Goal: Check status: Check status

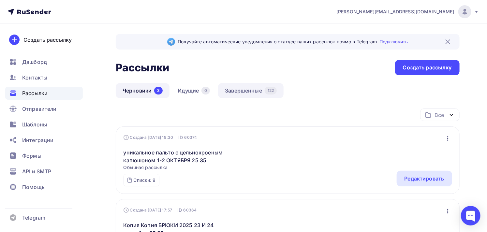
click at [239, 91] on link "Завершенные 122" at bounding box center [251, 90] width 66 height 15
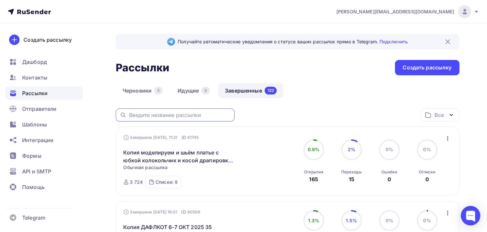
click at [165, 115] on input "text" at bounding box center [180, 115] width 102 height 7
type input "блузка свежее дыхание"
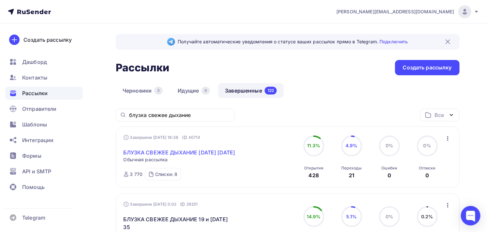
click at [213, 151] on link "БЛУЗКА СВЕЖЕЕ ДЫХАНИЕ [DATE] [DATE]" at bounding box center [180, 153] width 112 height 8
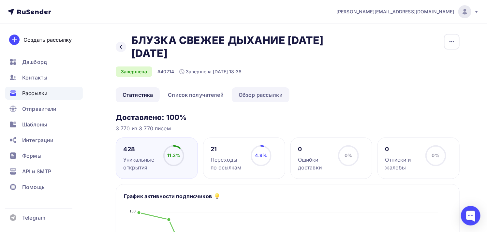
click at [252, 95] on link "Обзор рассылки" at bounding box center [261, 94] width 58 height 15
